Goal: Register for event/course

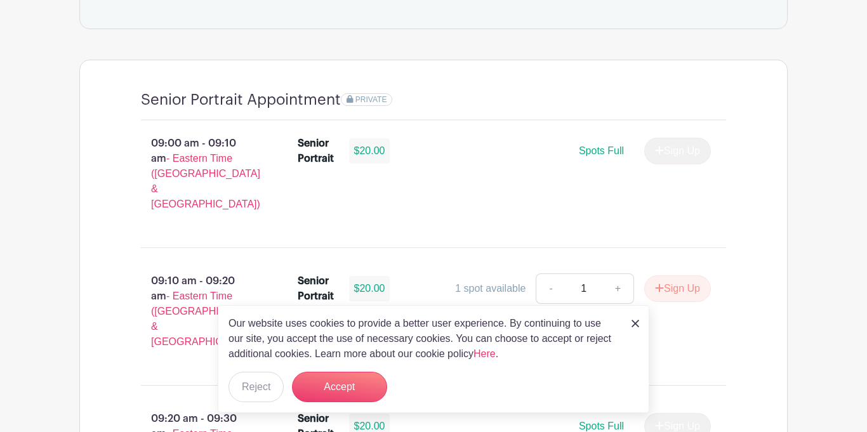
scroll to position [829, 0]
click at [351, 386] on button "Accept" at bounding box center [339, 387] width 95 height 30
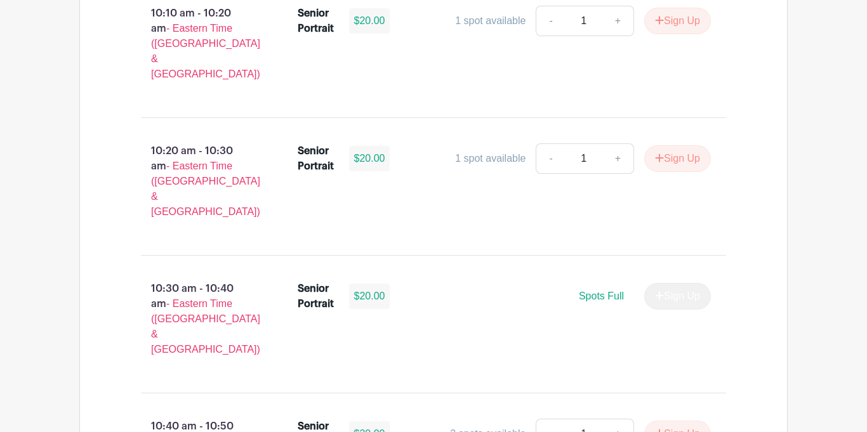
scroll to position [1912, 0]
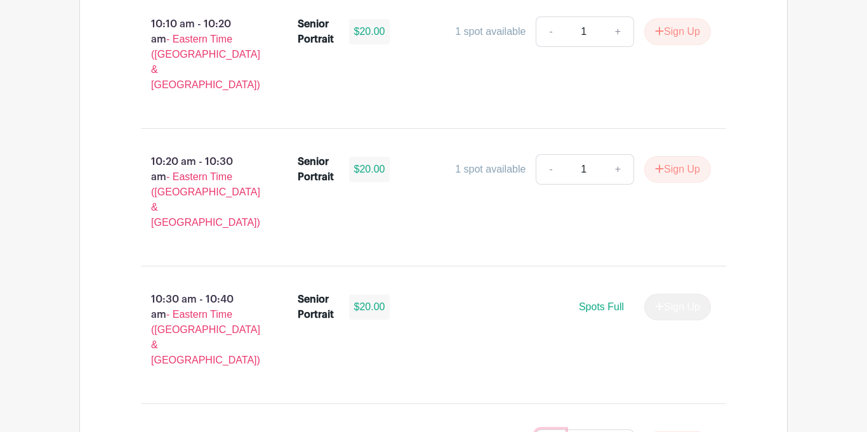
type input "1"
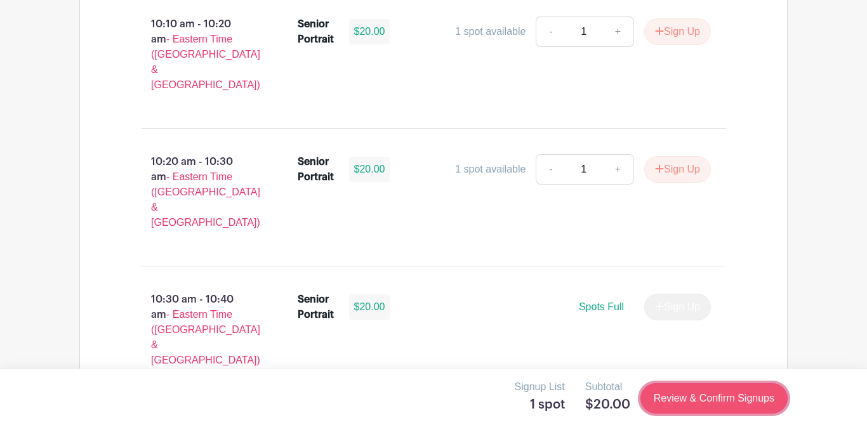
click at [698, 401] on link "Review & Confirm Signups" at bounding box center [714, 398] width 147 height 30
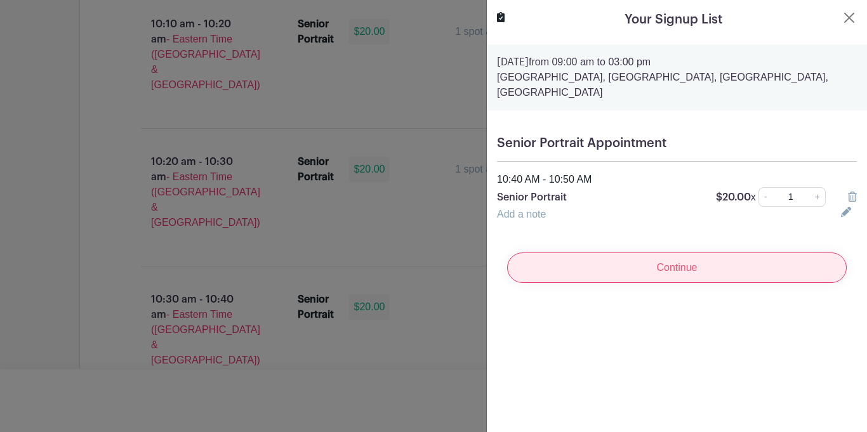
click at [714, 269] on input "Continue" at bounding box center [677, 268] width 340 height 30
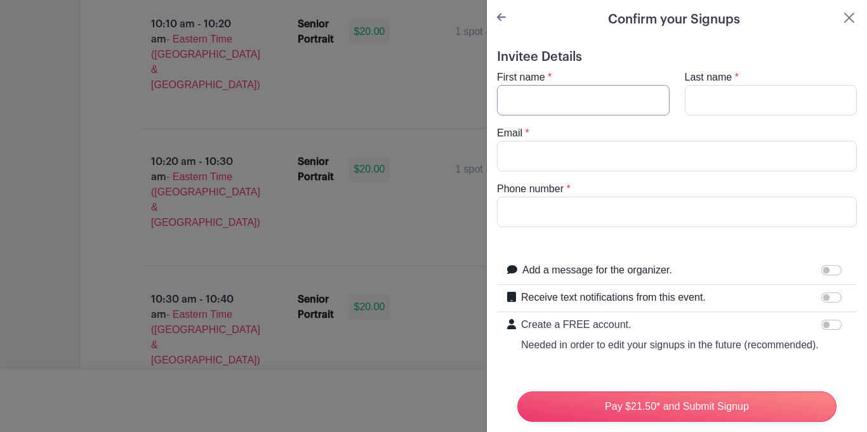
click at [522, 105] on input "First name" at bounding box center [583, 100] width 173 height 30
type input "keasia"
click at [760, 103] on input "Last name" at bounding box center [771, 100] width 173 height 30
type input "[PERSON_NAME]"
click at [566, 144] on input "Email" at bounding box center [677, 156] width 360 height 30
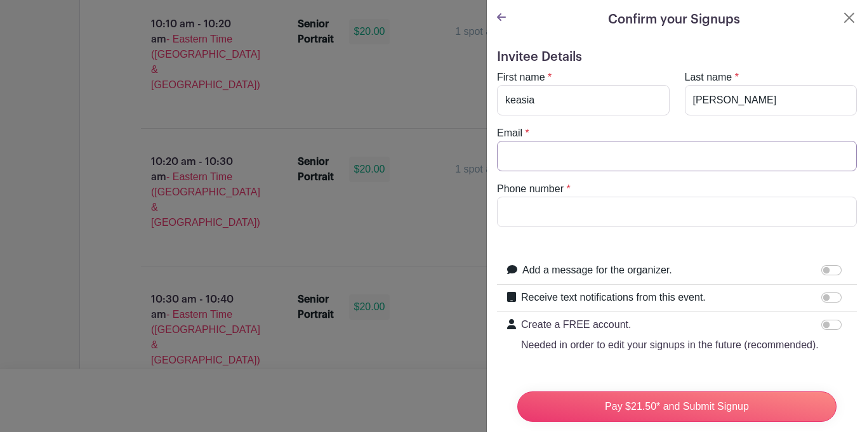
type input "[EMAIL_ADDRESS][DOMAIN_NAME]"
type input "8644952305"
click at [582, 156] on input "[EMAIL_ADDRESS][DOMAIN_NAME]" at bounding box center [677, 156] width 360 height 30
click at [584, 156] on input "[EMAIL_ADDRESS][DOMAIN_NAME]" at bounding box center [677, 156] width 360 height 30
type input "[EMAIL_ADDRESS][DOMAIN_NAME]"
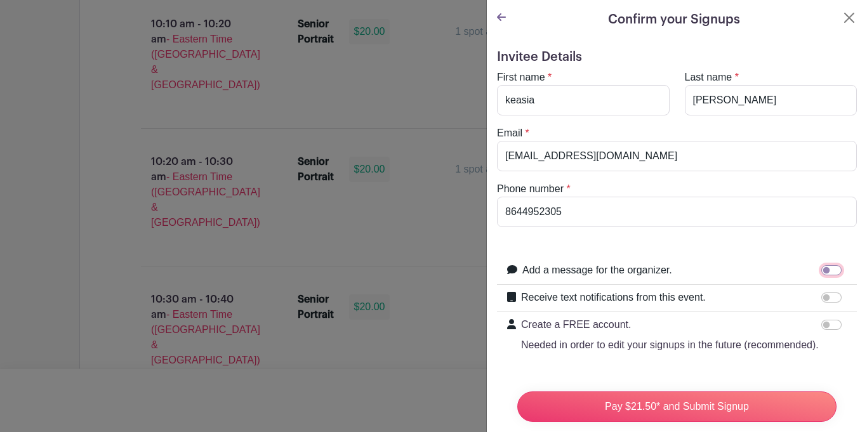
click at [833, 269] on input "Add a message for the organizer." at bounding box center [831, 270] width 20 height 10
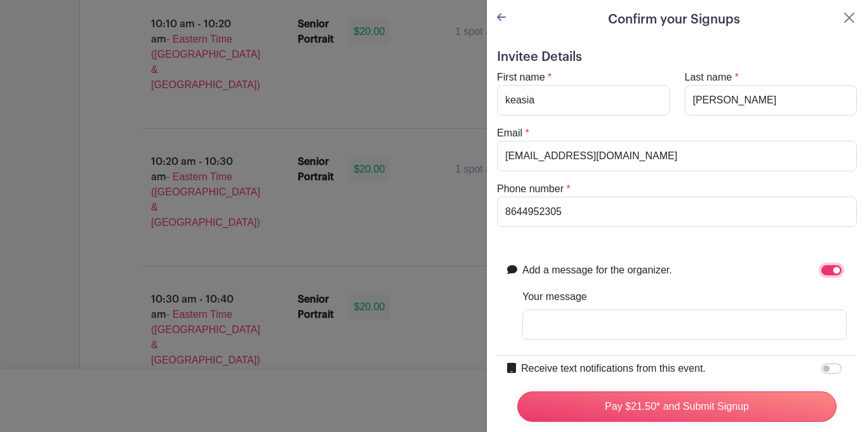
click at [831, 272] on input "Add a message for the organizer." at bounding box center [831, 270] width 20 height 10
checkbox input "false"
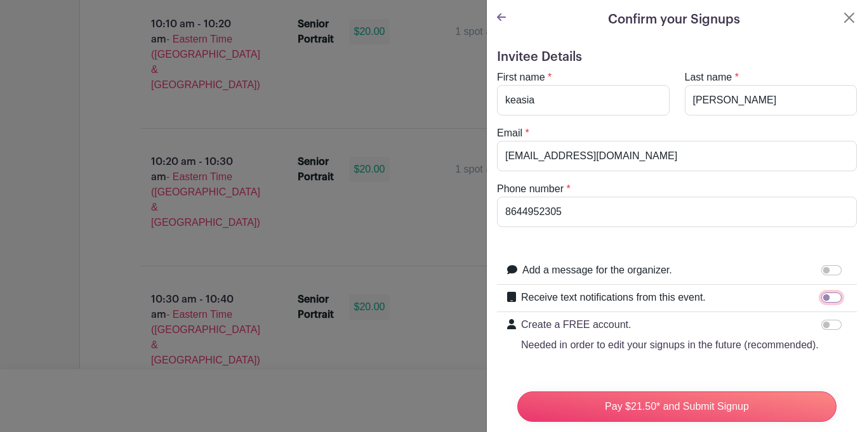
click at [830, 296] on input "Receive text notifications from this event." at bounding box center [831, 298] width 20 height 10
checkbox input "true"
click at [682, 359] on input "Your Phone Number" at bounding box center [706, 352] width 281 height 30
type input "8644952305"
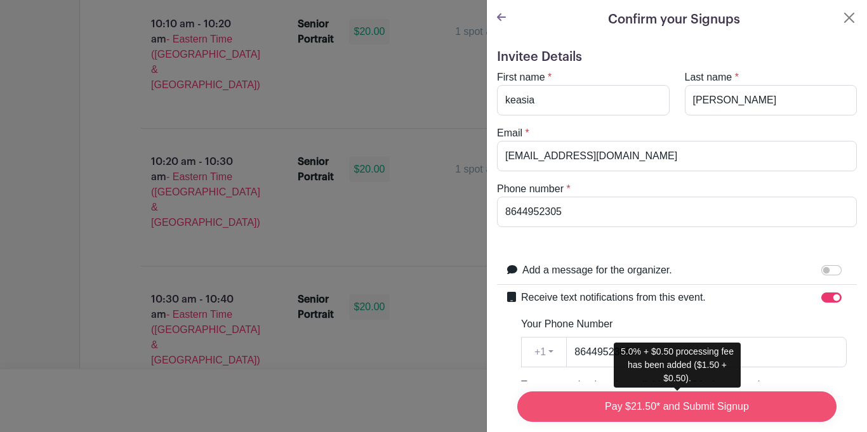
click at [658, 402] on input "Pay $21.50* and Submit Signup" at bounding box center [676, 407] width 319 height 30
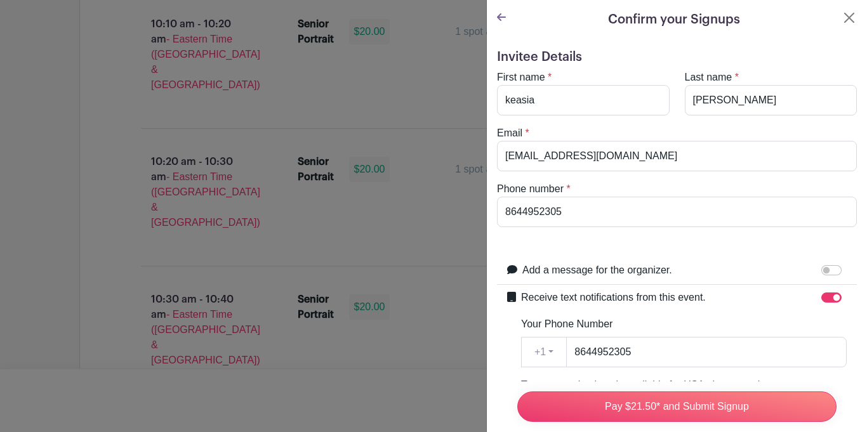
scroll to position [349, 0]
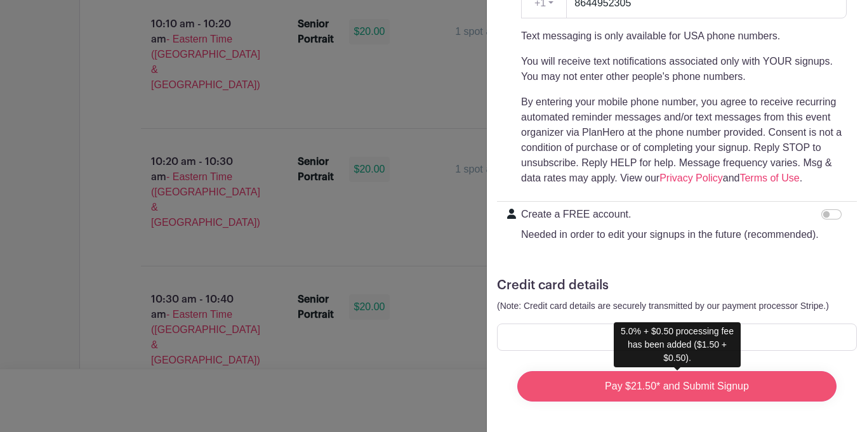
click at [702, 390] on input "Pay $21.50* and Submit Signup" at bounding box center [676, 386] width 319 height 30
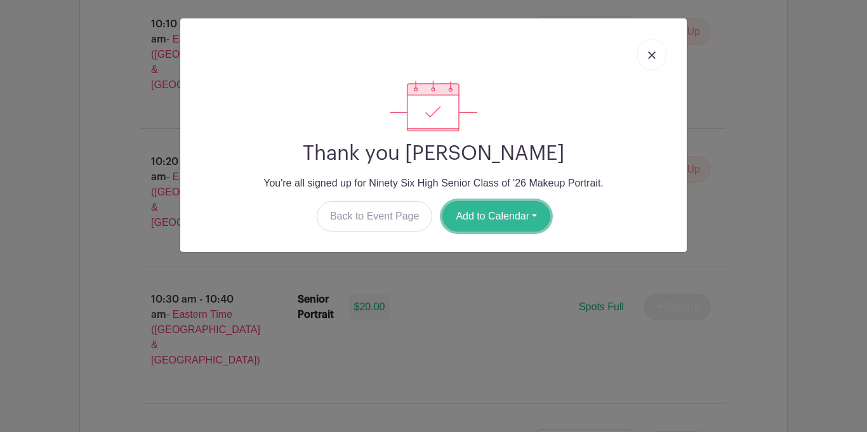
click at [490, 216] on button "Add to Calendar" at bounding box center [496, 216] width 108 height 30
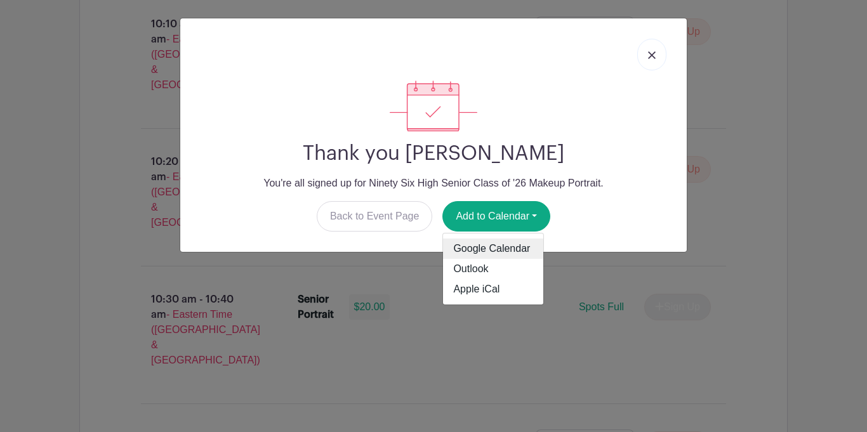
click at [504, 245] on link "Google Calendar" at bounding box center [493, 249] width 100 height 20
